Goal: Information Seeking & Learning: Learn about a topic

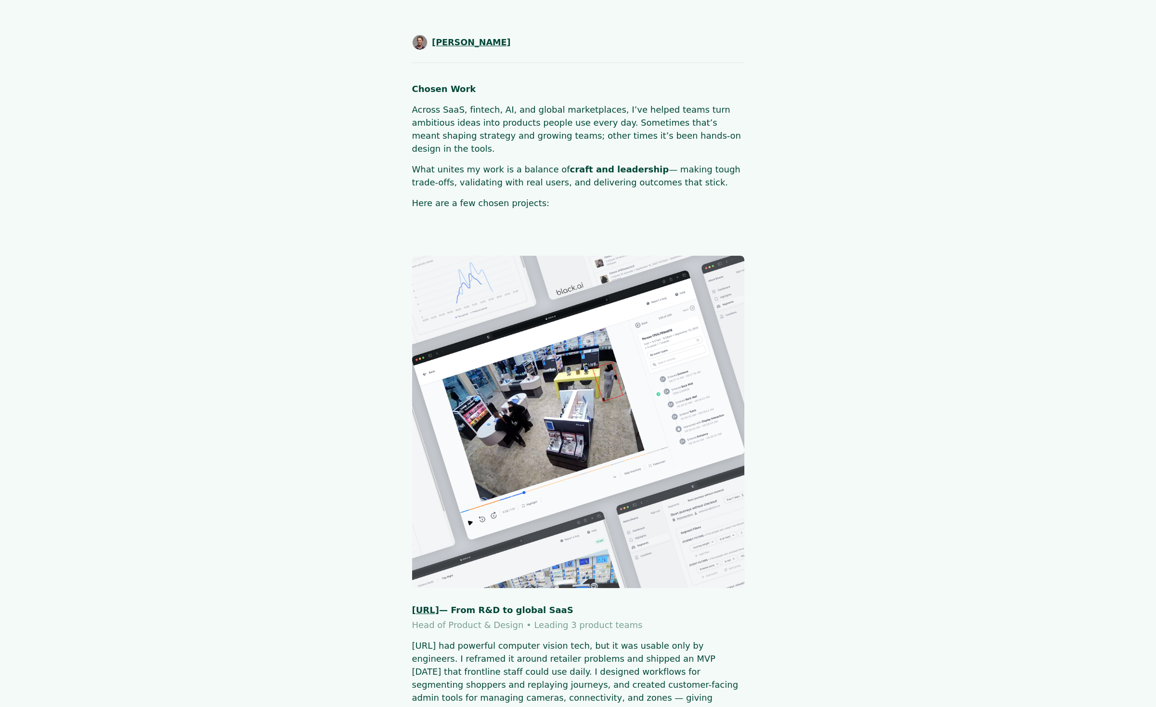
click at [479, 43] on span "[PERSON_NAME]" at bounding box center [471, 42] width 79 height 13
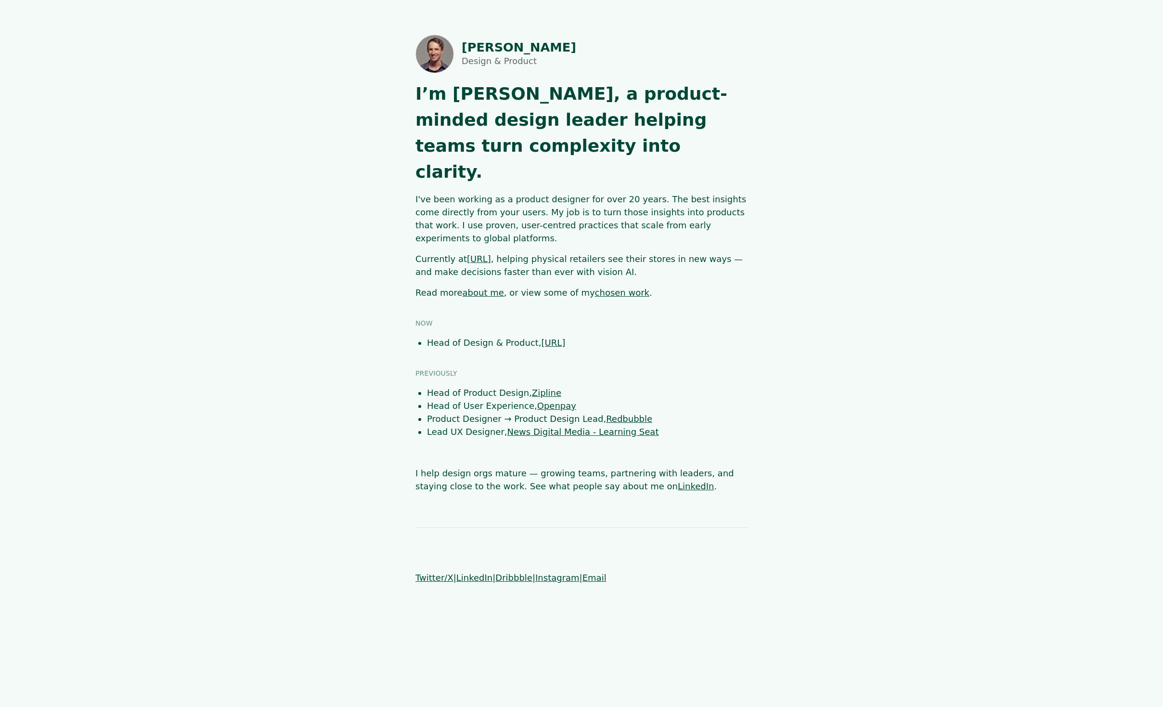
click at [776, 366] on main "Shaun Byrne Design & Product I’m Shaun 👋, a product-minded design leader helpin…" at bounding box center [581, 264] width 1023 height 458
click at [486, 287] on link "about me" at bounding box center [483, 292] width 41 height 10
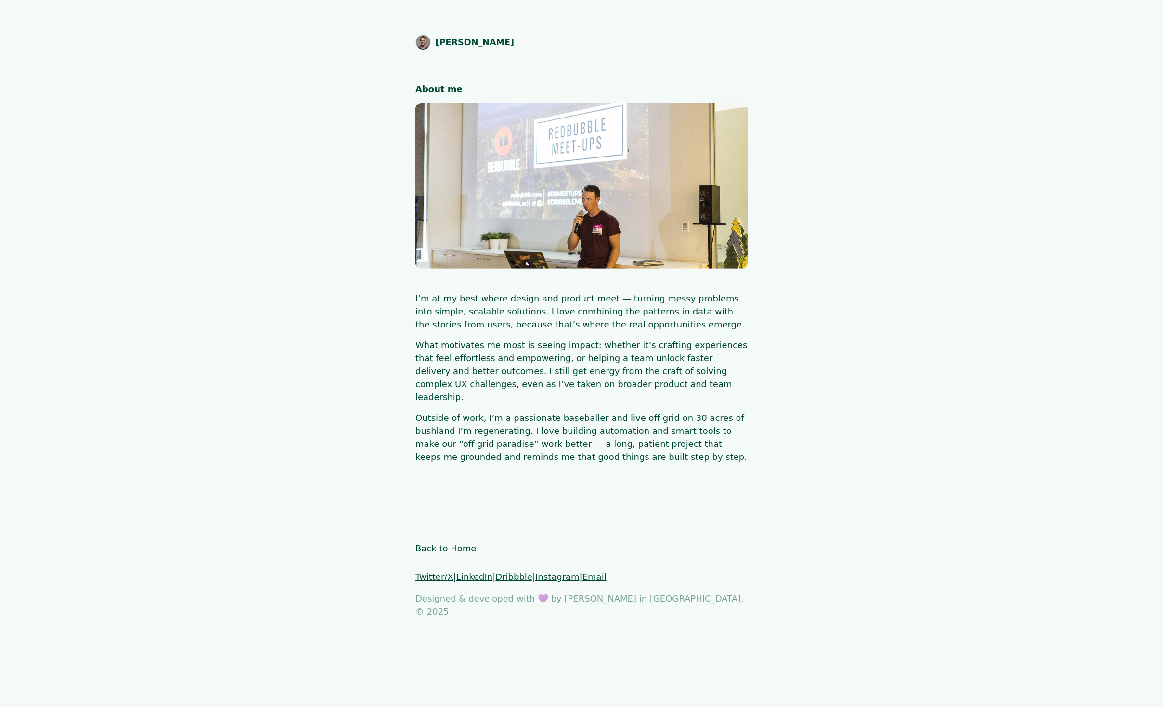
click at [248, 292] on main "[PERSON_NAME] About me I’m at my best where design and product meet — turning m…" at bounding box center [581, 249] width 1023 height 428
drag, startPoint x: 492, startPoint y: 93, endPoint x: 414, endPoint y: 92, distance: 78.0
click at [414, 92] on main "SHAUN BYRNE About me I’m at my best where design and product meet — turning mes…" at bounding box center [581, 249] width 1023 height 428
copy h1 "About me"
click at [340, 184] on main "SHAUN BYRNE About me I’m at my best where design and product meet — turning mes…" at bounding box center [581, 249] width 1023 height 428
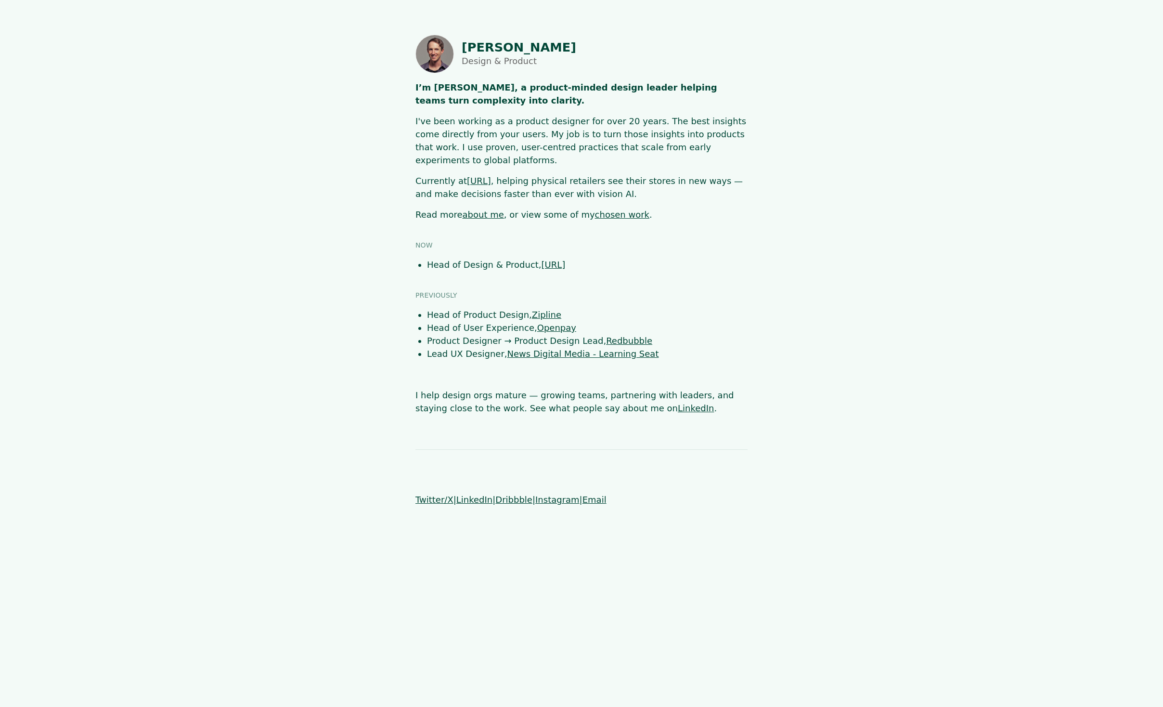
click at [602, 209] on link "chosen work" at bounding box center [622, 214] width 54 height 10
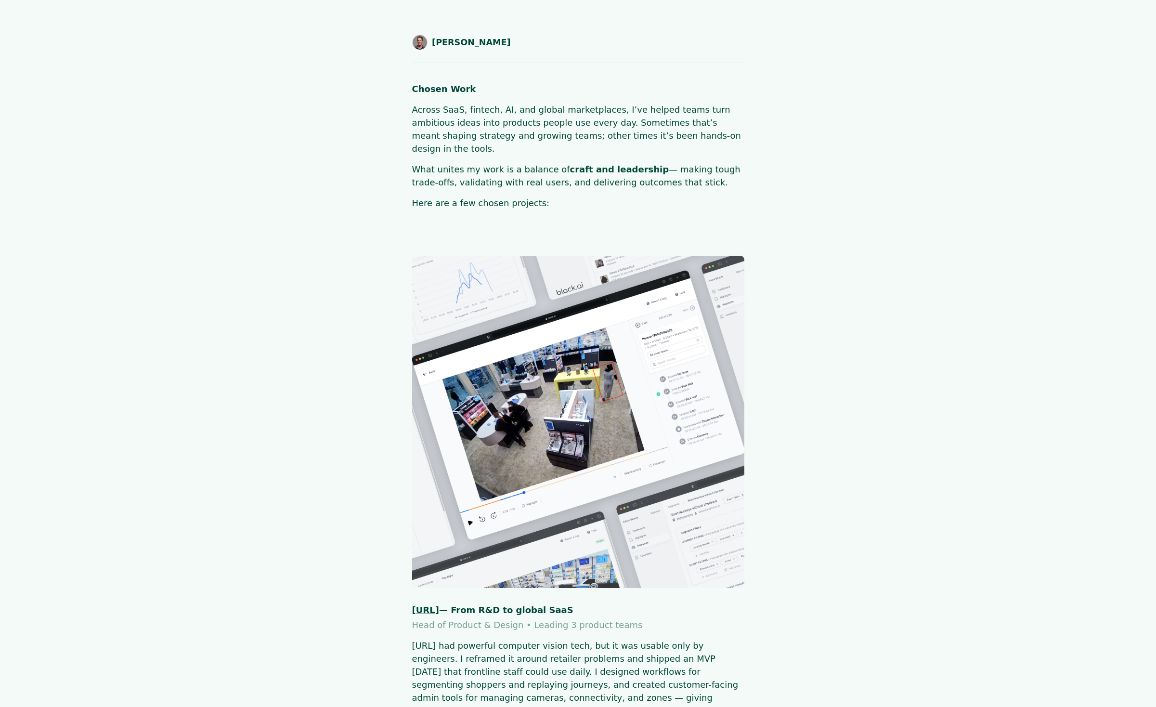
click at [448, 46] on span "[PERSON_NAME]" at bounding box center [471, 42] width 79 height 13
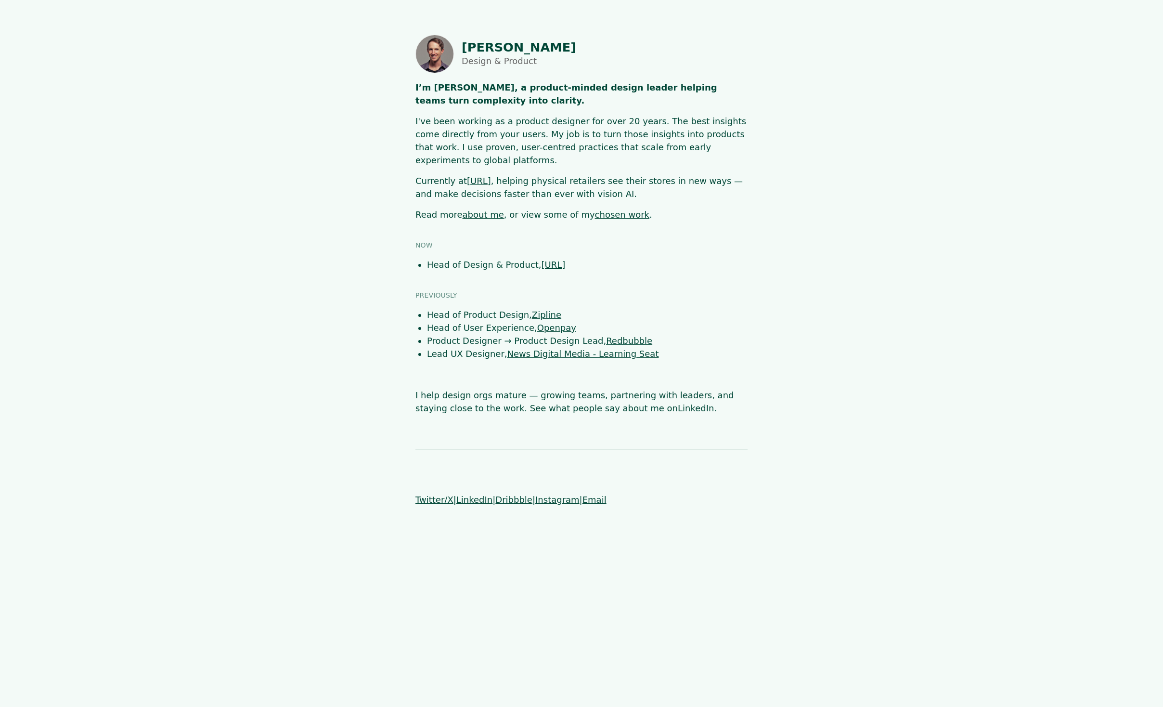
click at [839, 268] on main "[PERSON_NAME] Design & Product I’m [PERSON_NAME], a product-minded design leade…" at bounding box center [581, 225] width 1023 height 380
click at [788, 232] on main "[PERSON_NAME] Design & Product I’m [PERSON_NAME], a product-minded design leade…" at bounding box center [581, 225] width 1023 height 380
click at [216, 256] on main "[PERSON_NAME] Design & Product I’m [PERSON_NAME], a product-minded design leade…" at bounding box center [581, 225] width 1023 height 380
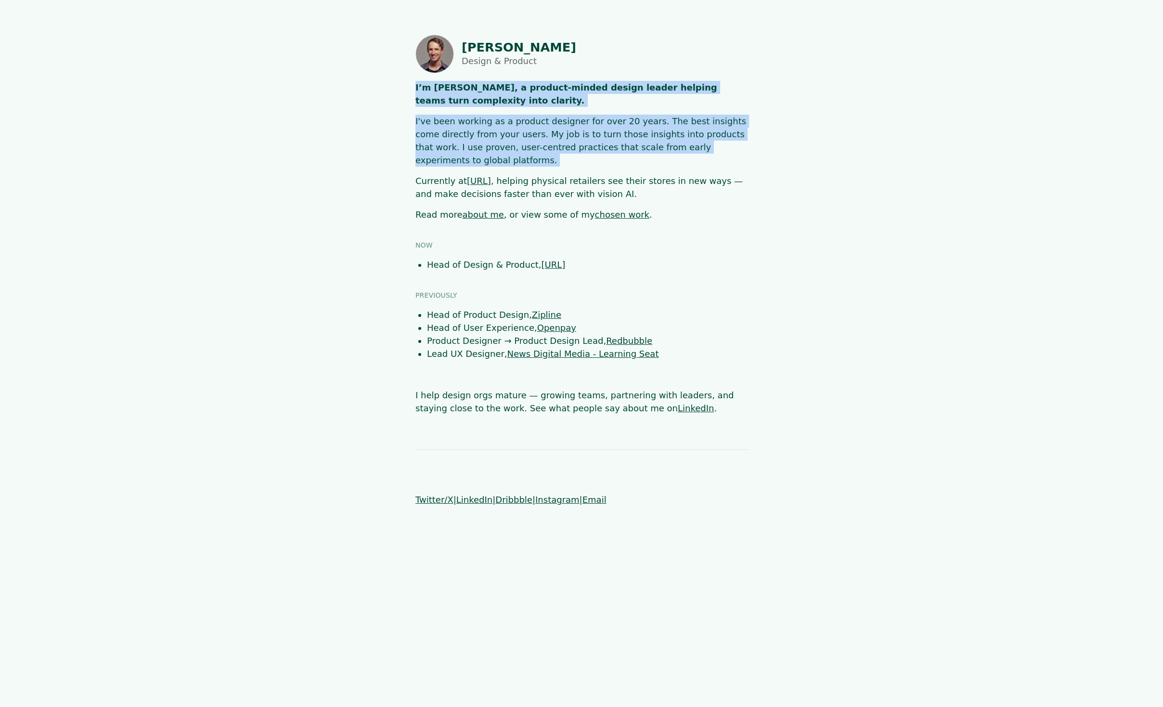
drag, startPoint x: 412, startPoint y: 82, endPoint x: 729, endPoint y: 159, distance: 326.9
click at [720, 155] on main "[PERSON_NAME] Design & Product I’m [PERSON_NAME], a product-minded design leade…" at bounding box center [581, 225] width 1023 height 380
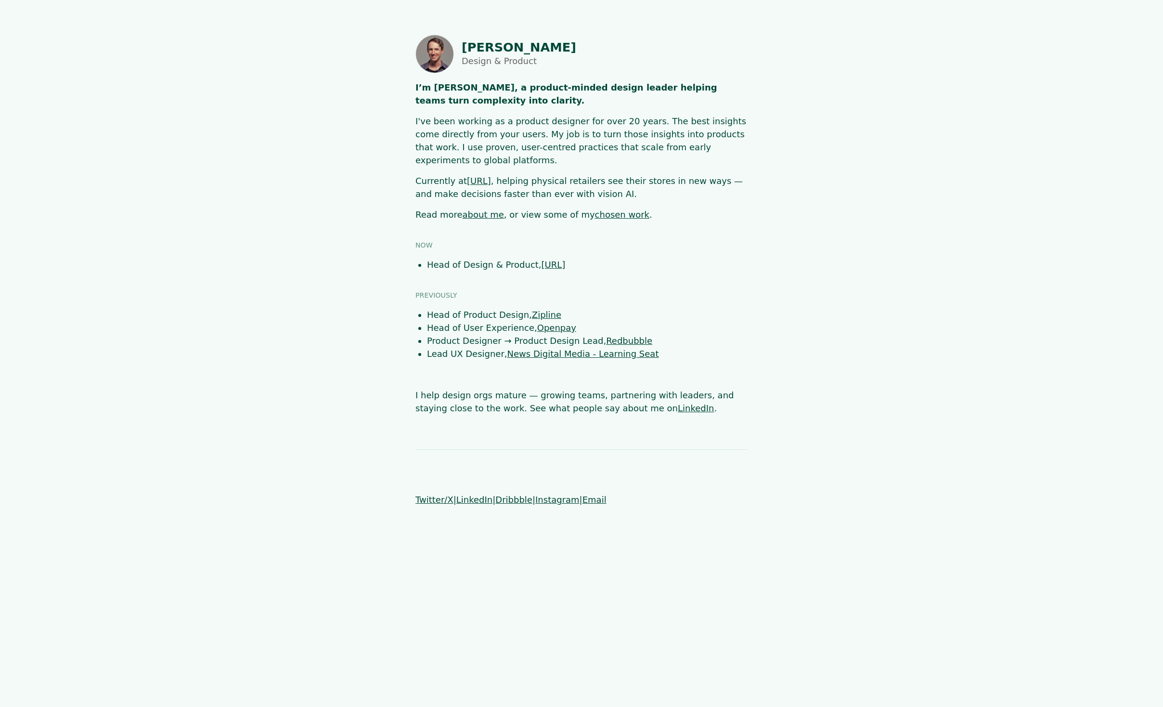
click at [773, 182] on main "[PERSON_NAME] Design & Product I’m [PERSON_NAME], a product-minded design leade…" at bounding box center [581, 225] width 1023 height 380
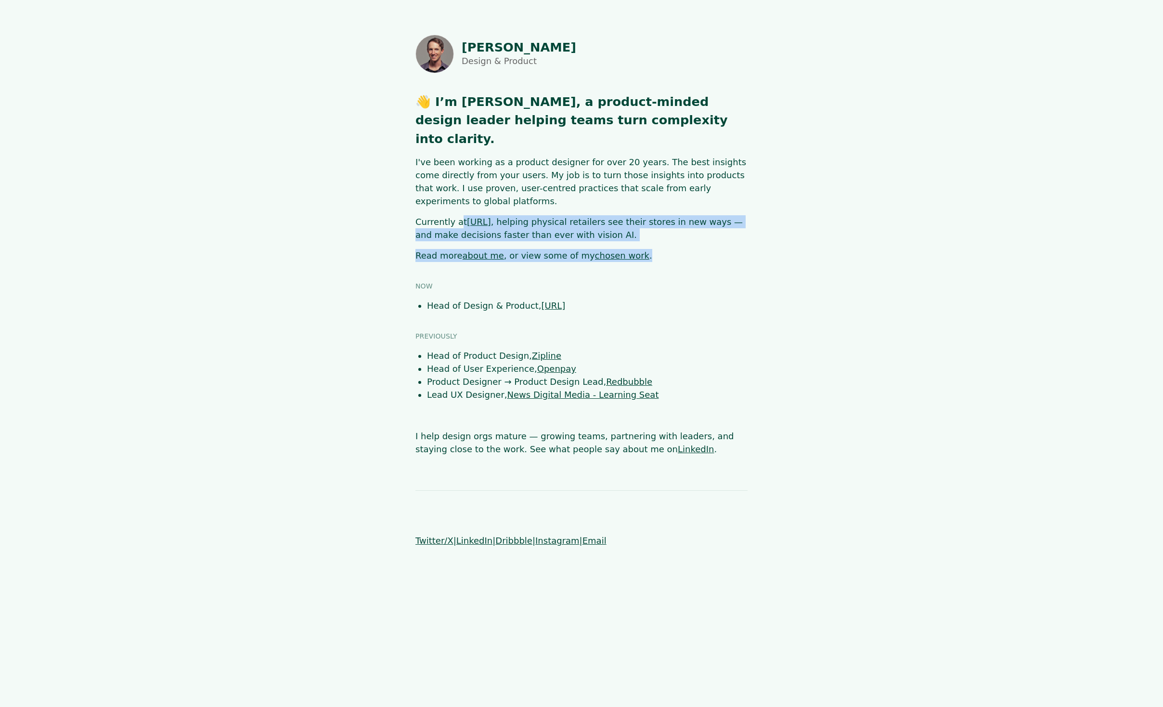
drag, startPoint x: 621, startPoint y: 223, endPoint x: 410, endPoint y: 183, distance: 214.0
click at [410, 184] on main "[PERSON_NAME] Design & Product 👋 I’m [PERSON_NAME], a product-minded design lea…" at bounding box center [581, 245] width 1023 height 421
click at [624, 215] on p "Currently at [URL] , helping physical retailers see their stores in new ways — …" at bounding box center [581, 228] width 332 height 26
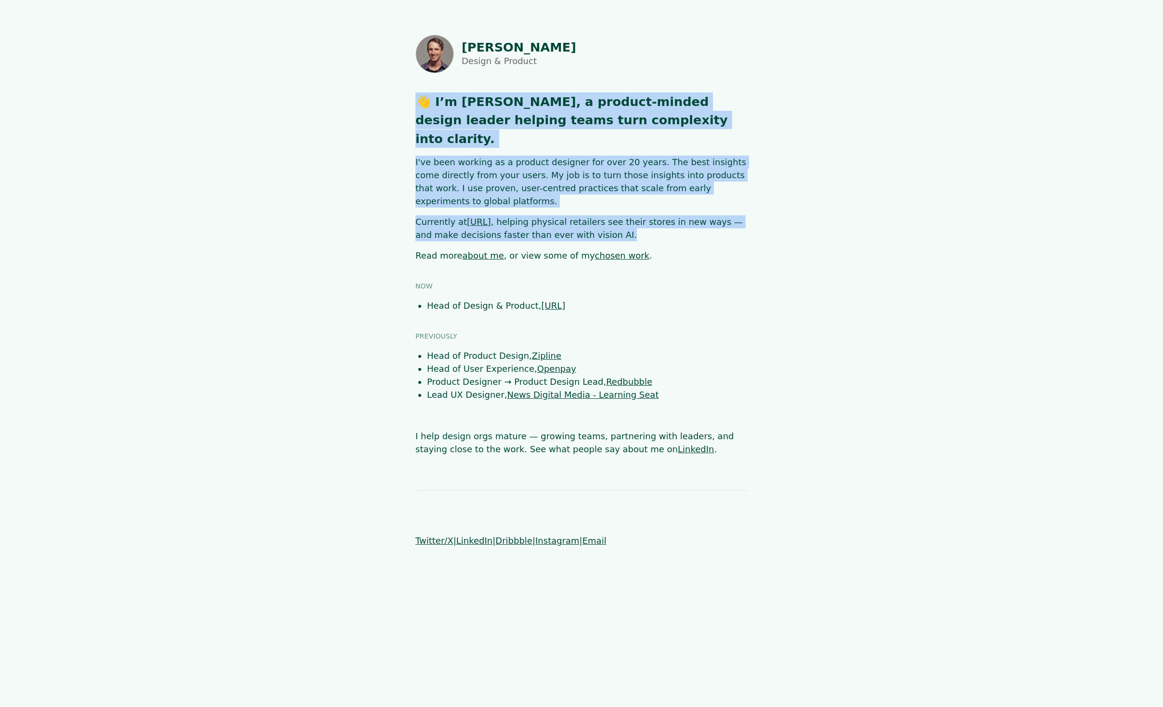
drag, startPoint x: 609, startPoint y: 202, endPoint x: 400, endPoint y: 95, distance: 235.3
click at [400, 95] on main "[PERSON_NAME] Design & Product 👋 I’m [PERSON_NAME], a product-minded design lea…" at bounding box center [581, 245] width 1023 height 421
copy section "👋 I’m [PERSON_NAME], a product-minded design leader helping teams turn complexi…"
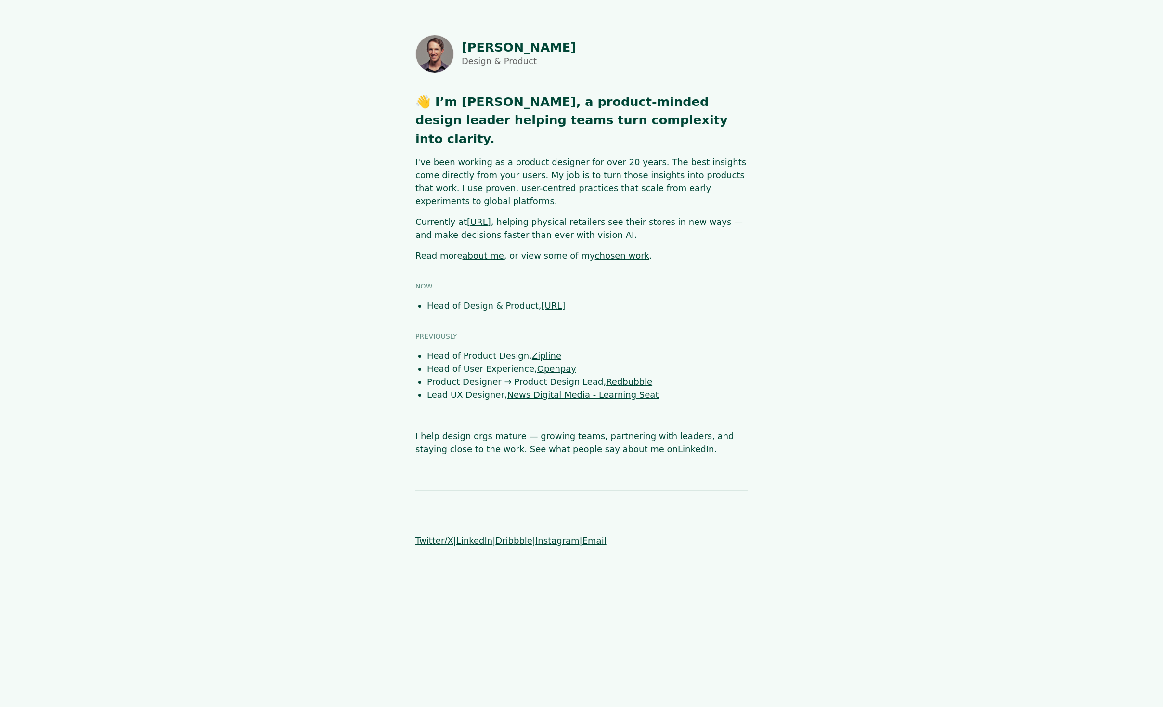
click at [990, 251] on main "[PERSON_NAME] Design & Product 👋 I’m [PERSON_NAME], a product-minded design lea…" at bounding box center [581, 245] width 1023 height 421
click at [266, 215] on main "[PERSON_NAME] Design & Product 👋 I’m [PERSON_NAME], a product-minded design lea…" at bounding box center [581, 245] width 1023 height 421
